Goal: Information Seeking & Learning: Learn about a topic

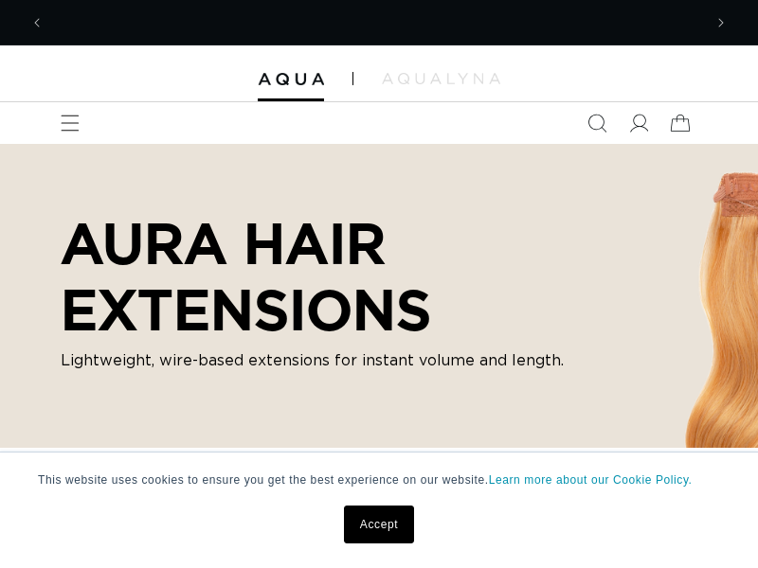
scroll to position [0, 657]
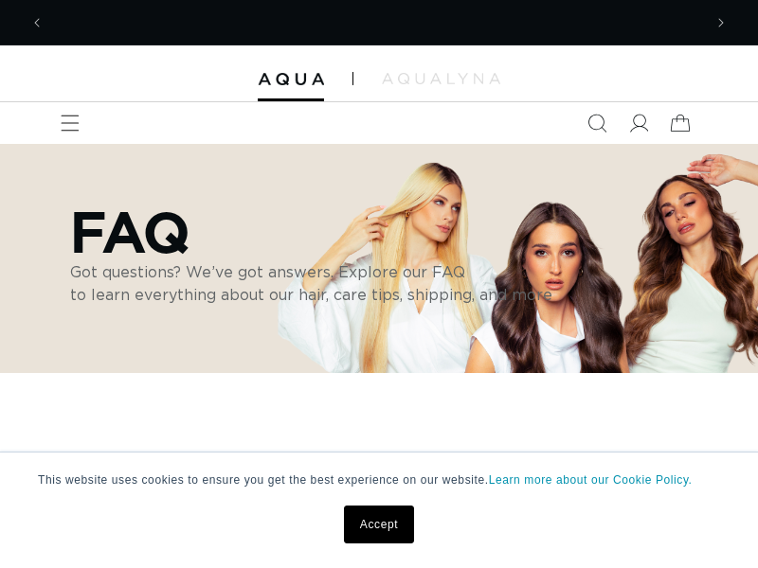
scroll to position [0, 657]
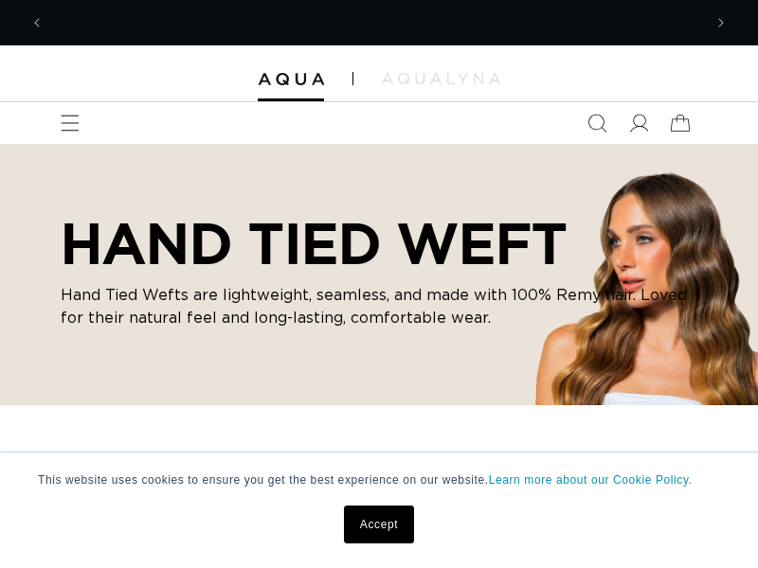
scroll to position [0, 1314]
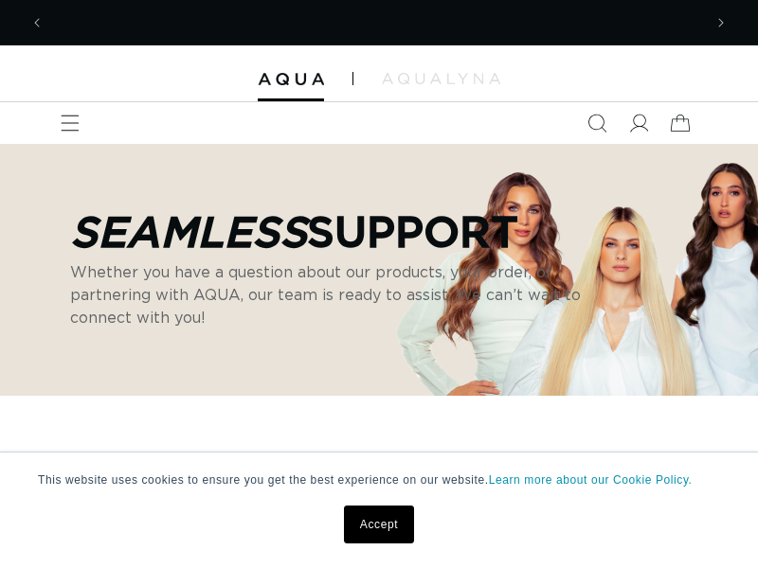
scroll to position [0, 1314]
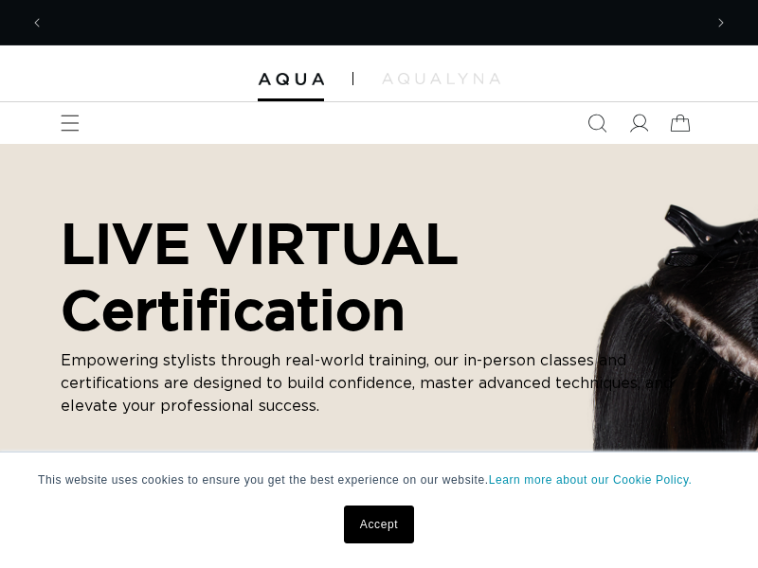
scroll to position [0, 657]
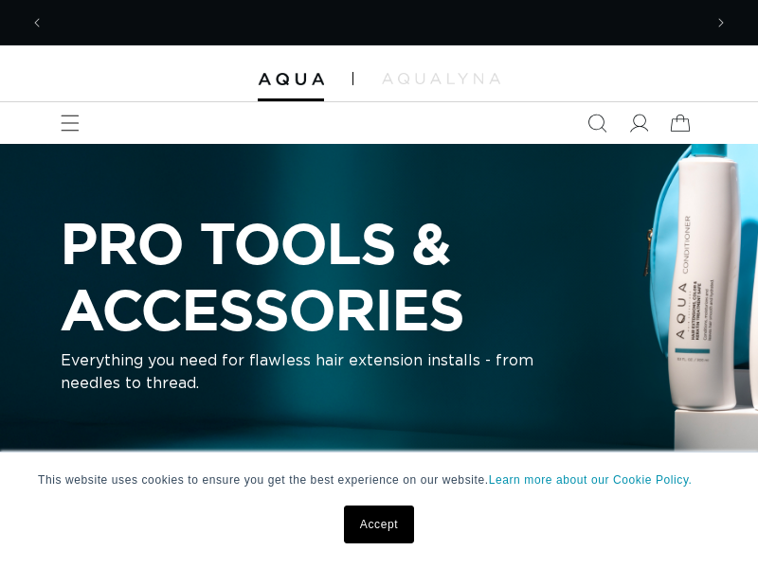
scroll to position [0, 1314]
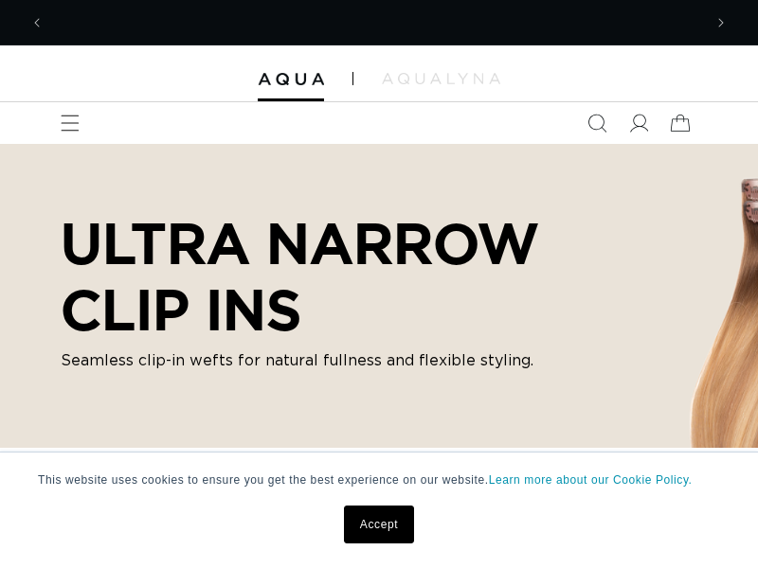
scroll to position [0, 1314]
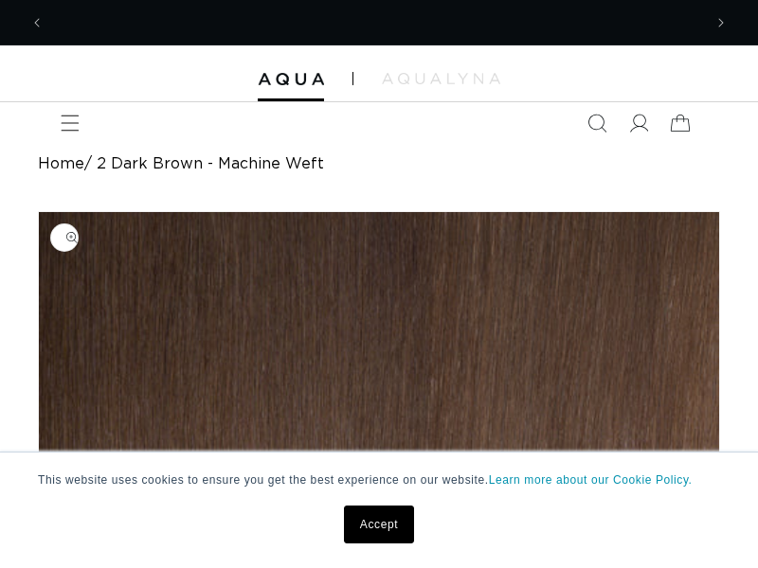
scroll to position [0, 657]
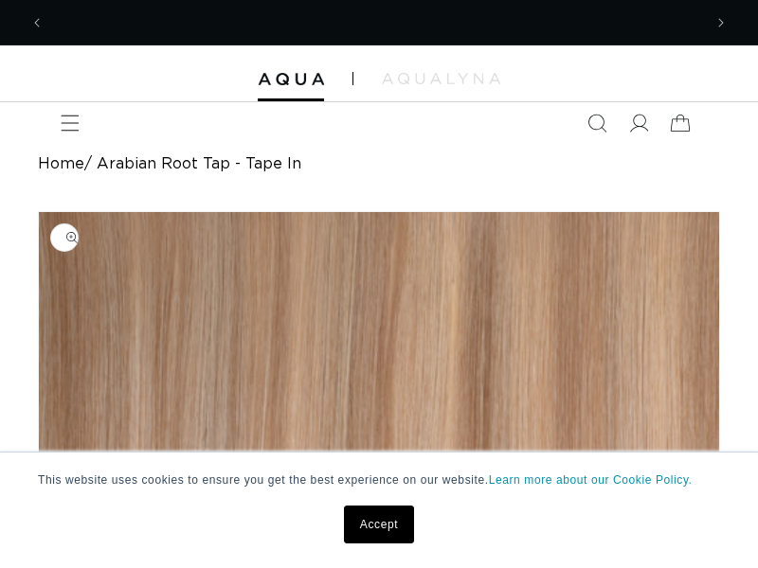
scroll to position [0, 657]
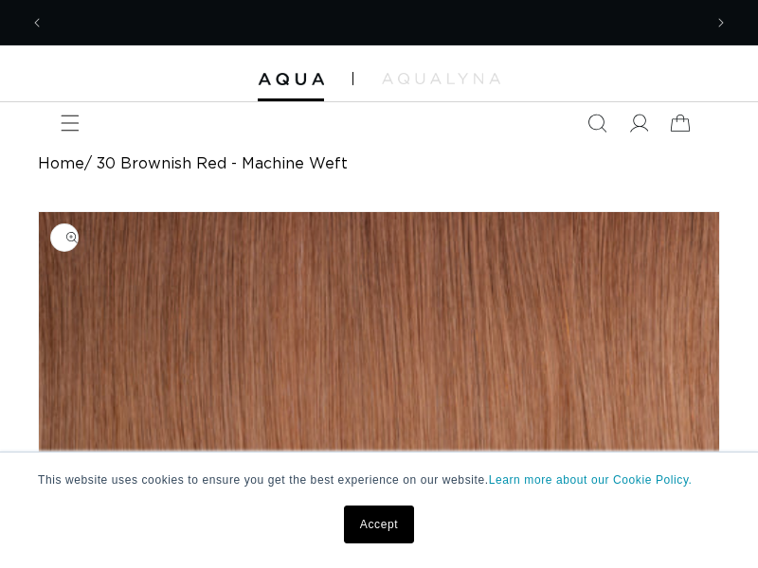
scroll to position [0, 1314]
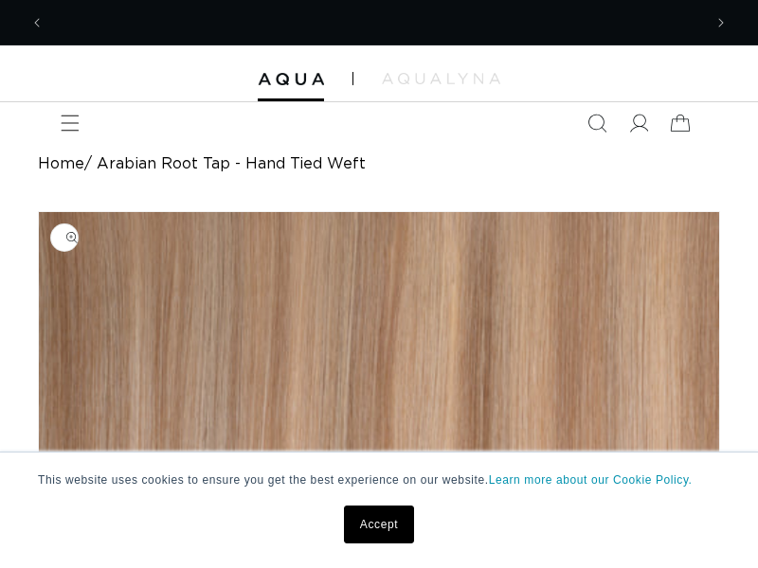
scroll to position [0, 657]
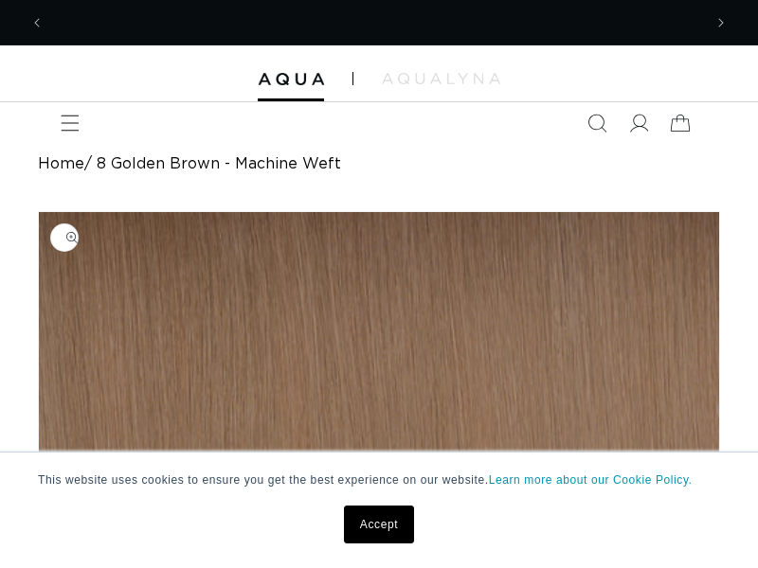
scroll to position [0, 1314]
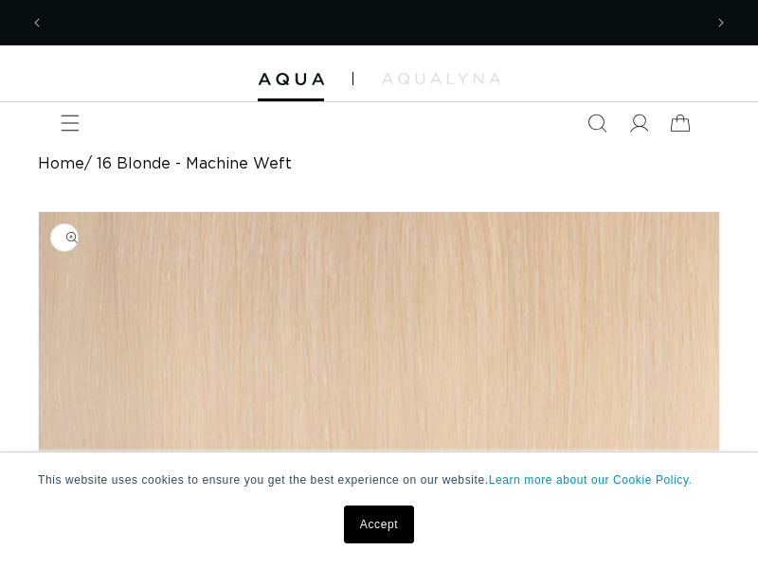
scroll to position [0, 657]
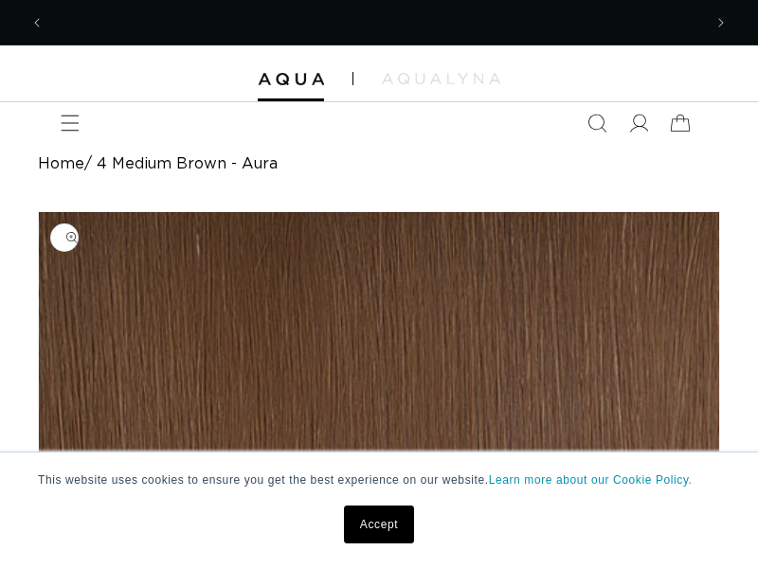
scroll to position [0, 657]
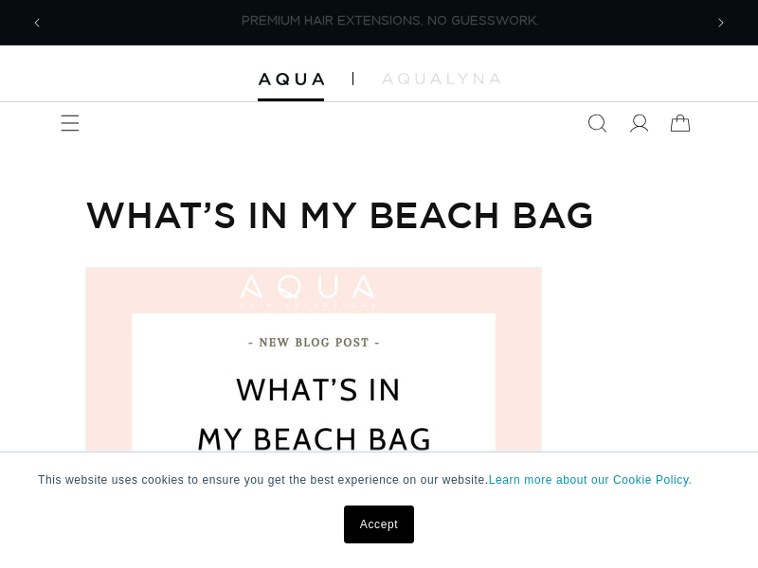
scroll to position [0, 657]
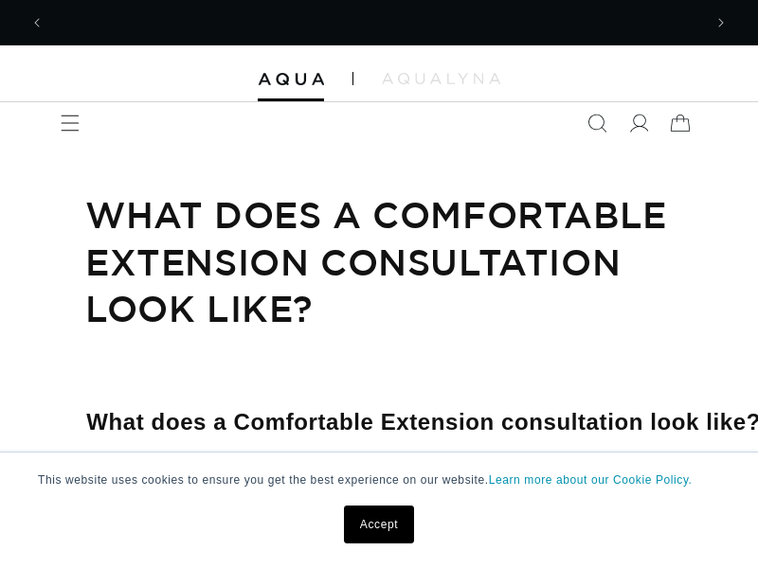
scroll to position [0, 657]
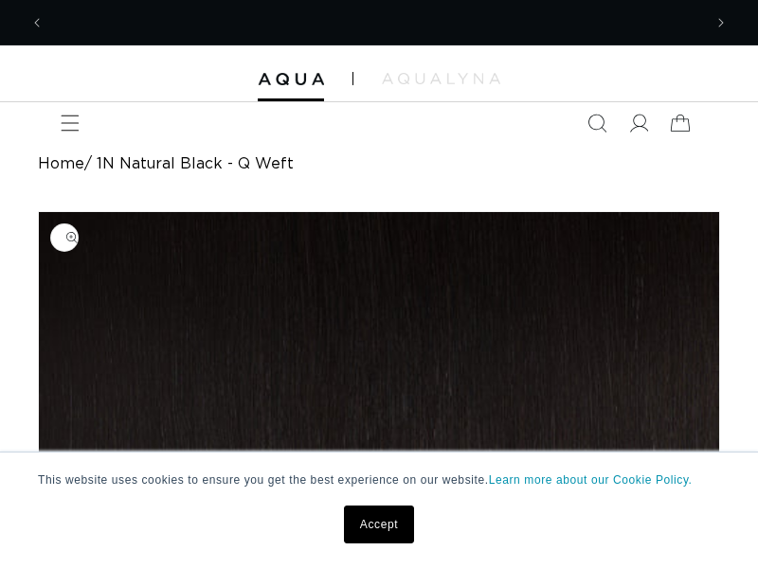
scroll to position [0, 1314]
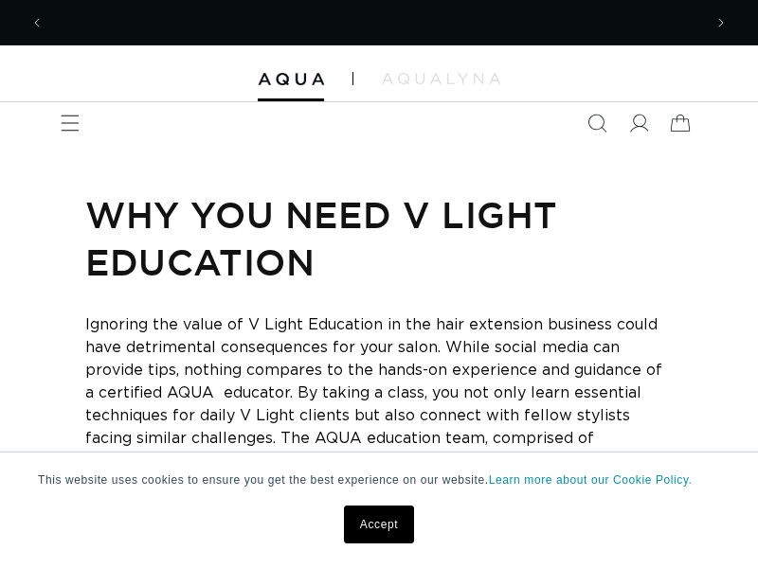
scroll to position [0, 657]
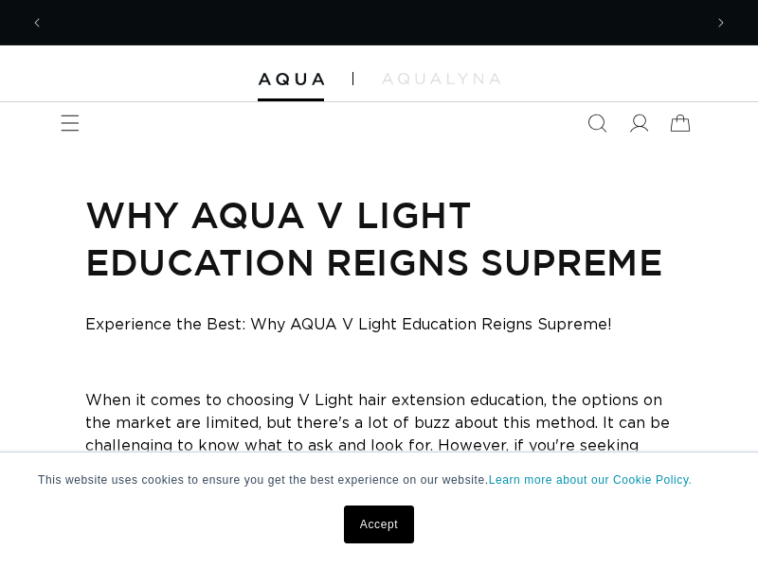
scroll to position [0, 657]
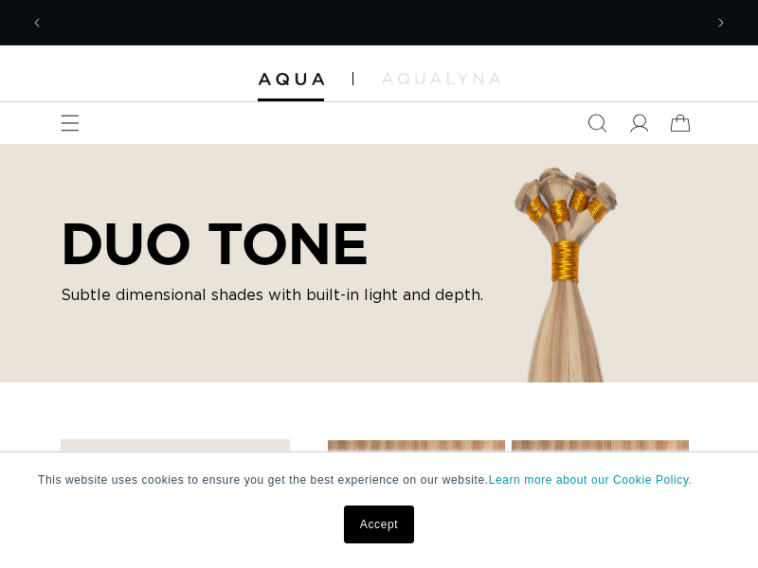
scroll to position [0, 657]
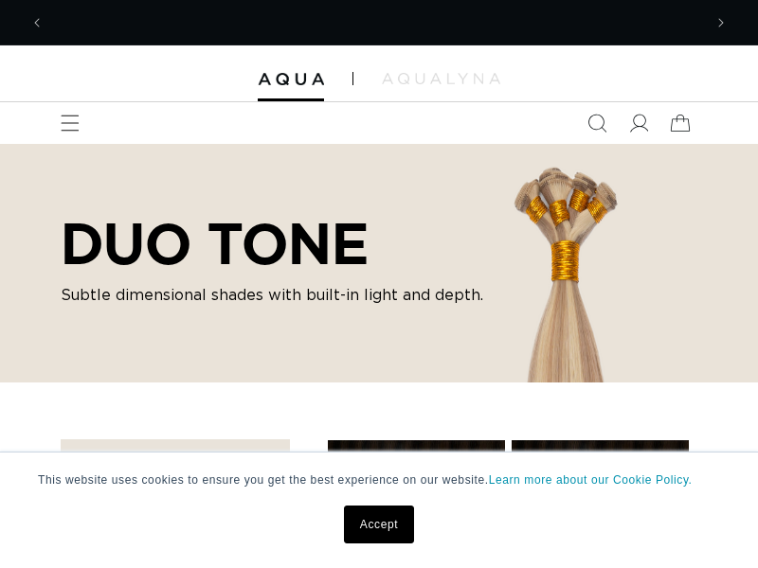
scroll to position [0, 1314]
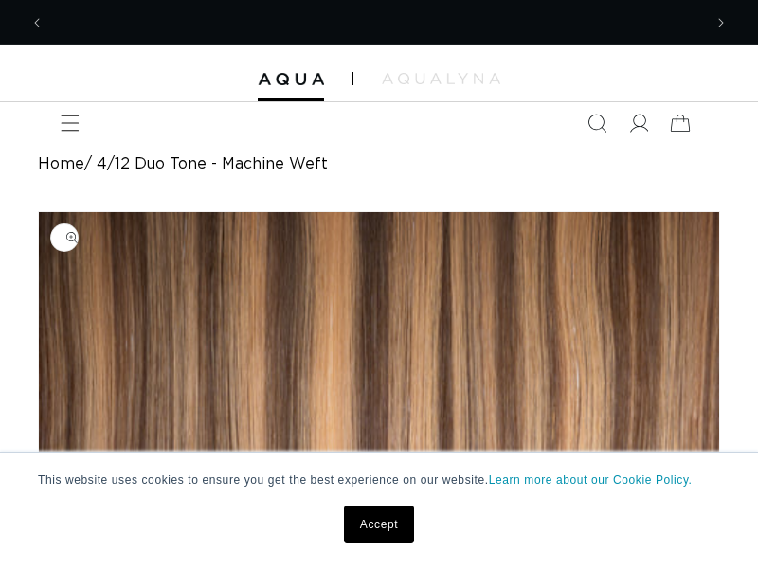
scroll to position [0, 657]
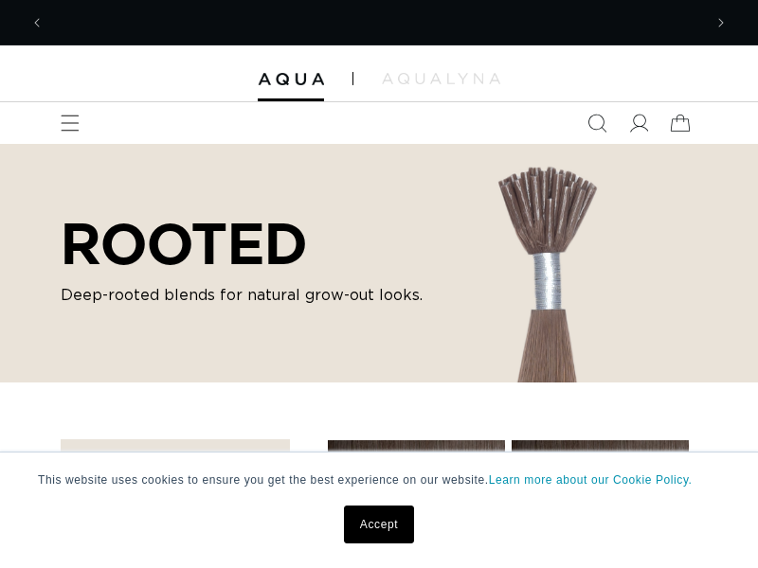
scroll to position [0, 1314]
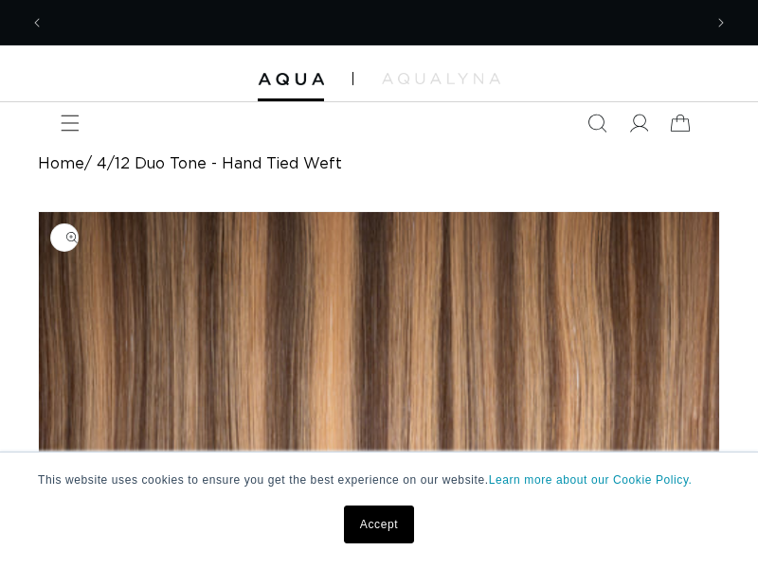
scroll to position [0, 657]
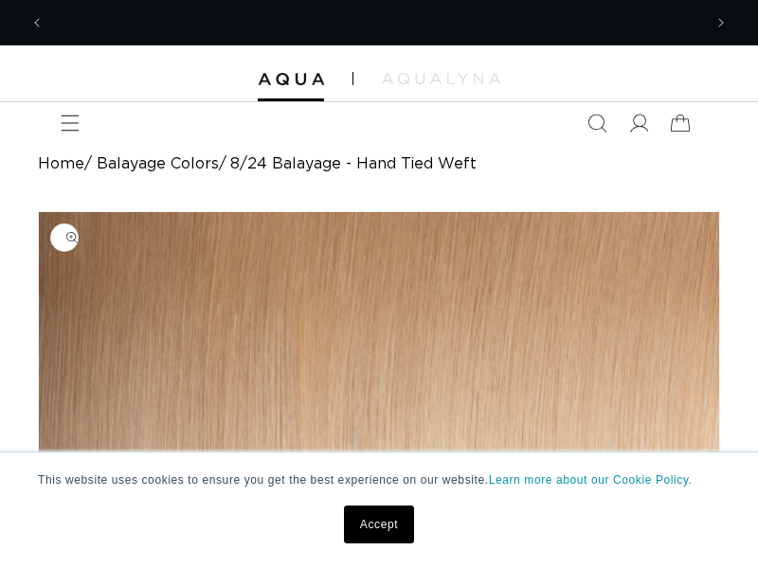
scroll to position [0, 657]
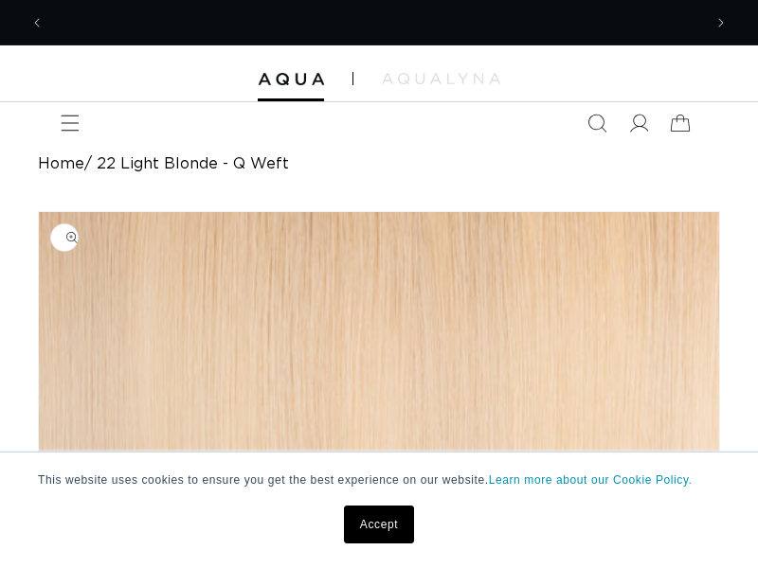
scroll to position [0, 657]
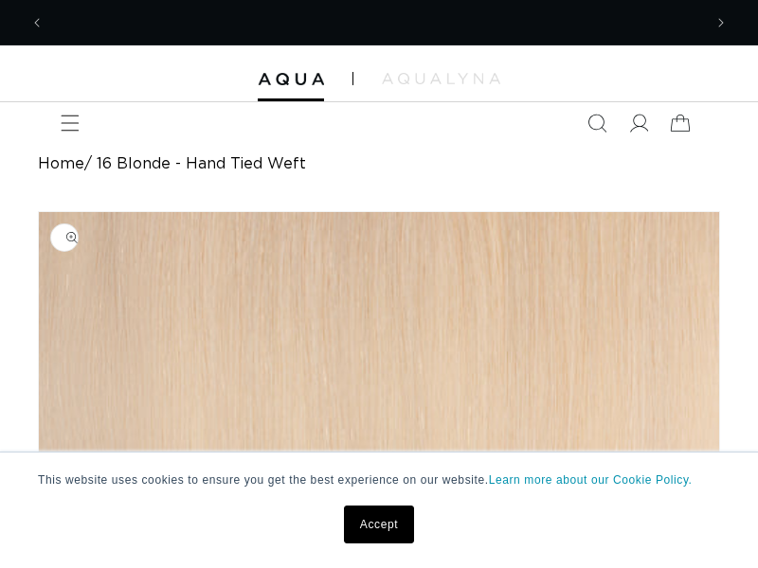
scroll to position [0, 657]
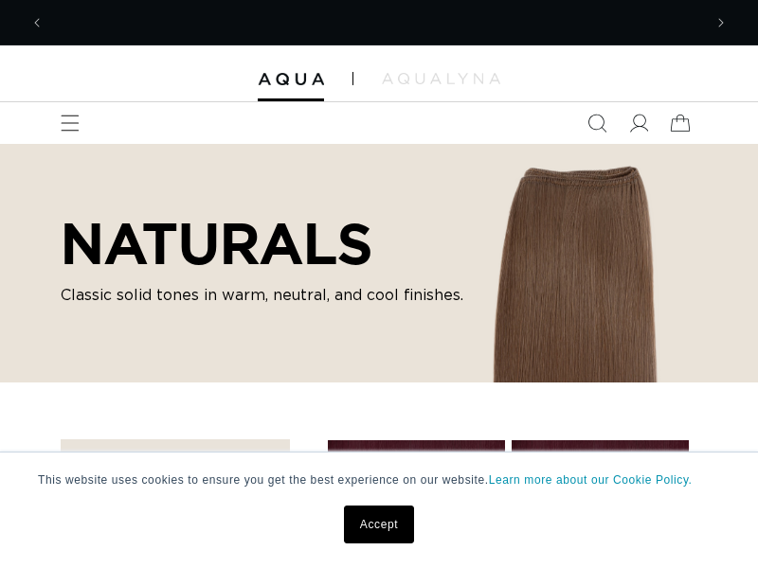
scroll to position [0, 657]
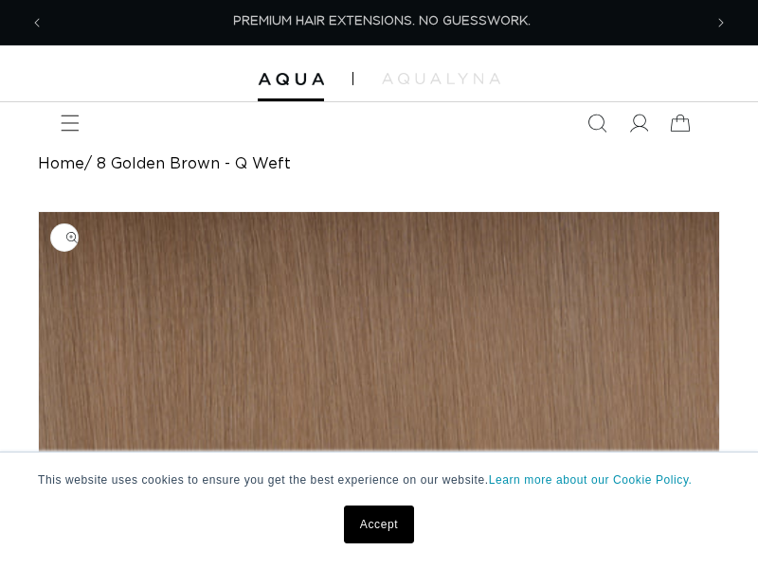
scroll to position [0, 657]
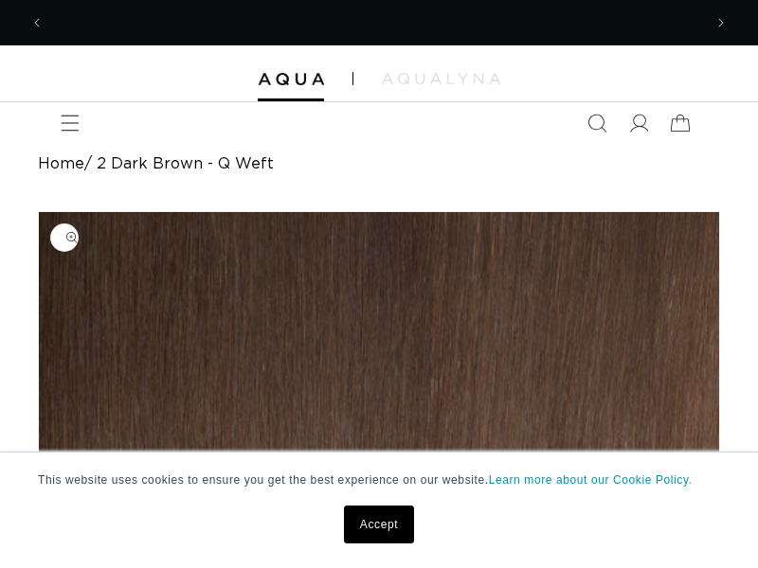
scroll to position [0, 657]
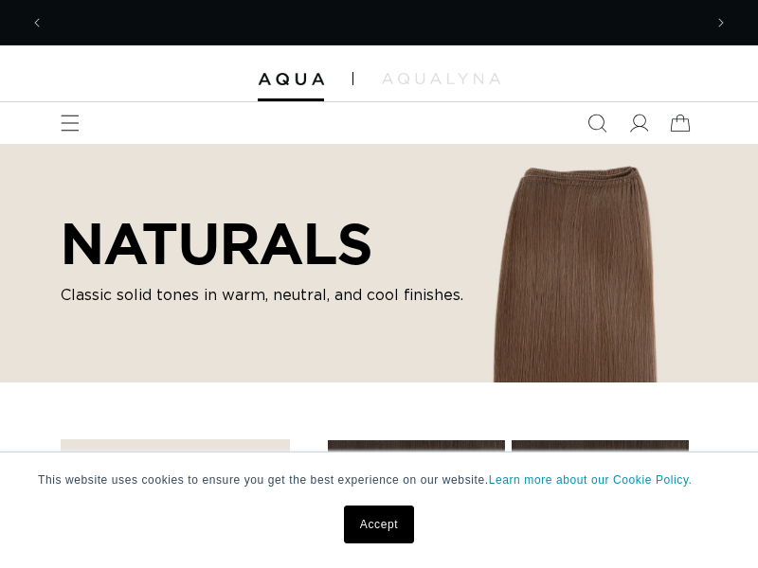
scroll to position [0, 657]
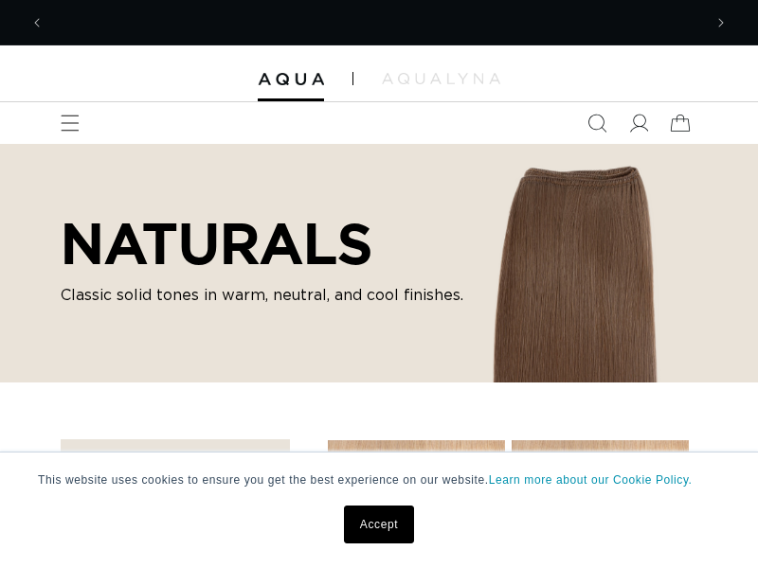
scroll to position [0, 657]
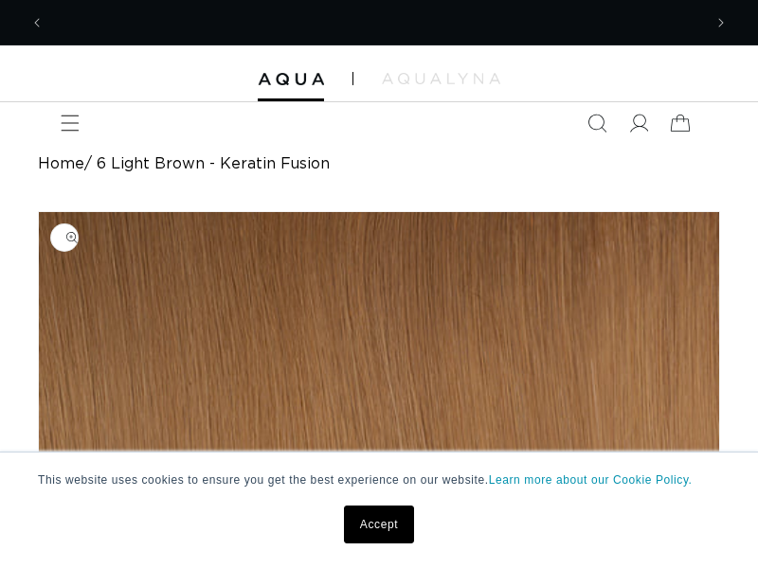
scroll to position [0, 657]
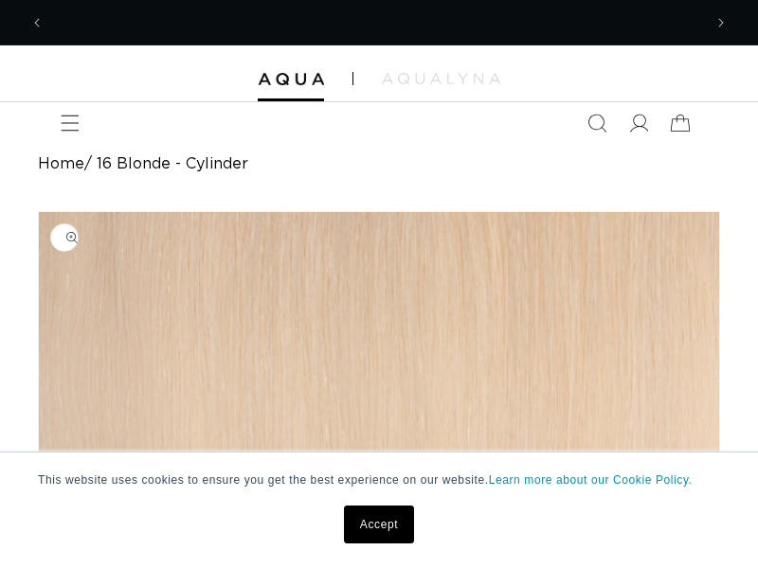
scroll to position [0, 657]
